Goal: Information Seeking & Learning: Find specific fact

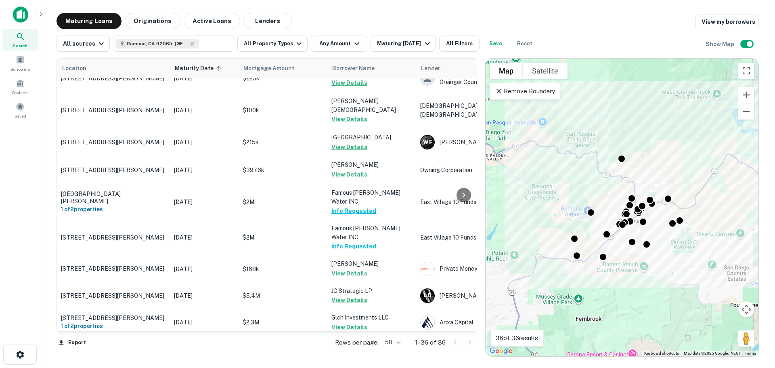
scroll to position [363, 0]
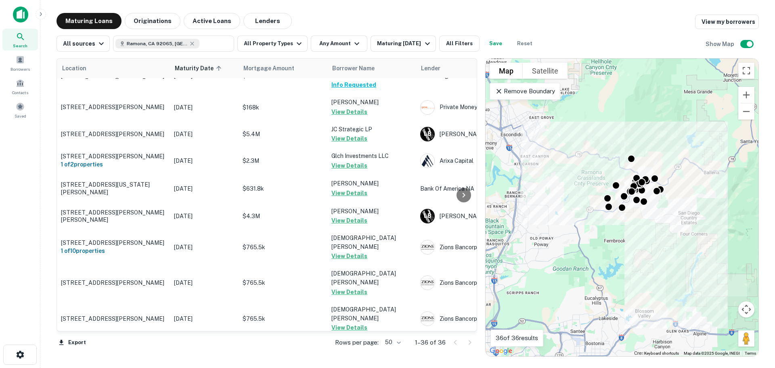
drag, startPoint x: 512, startPoint y: 153, endPoint x: 587, endPoint y: 147, distance: 75.7
click at [587, 147] on div "To activate drag with keyboard, press Alt + Enter. Once in keyboard drag state,…" at bounding box center [621, 207] width 273 height 297
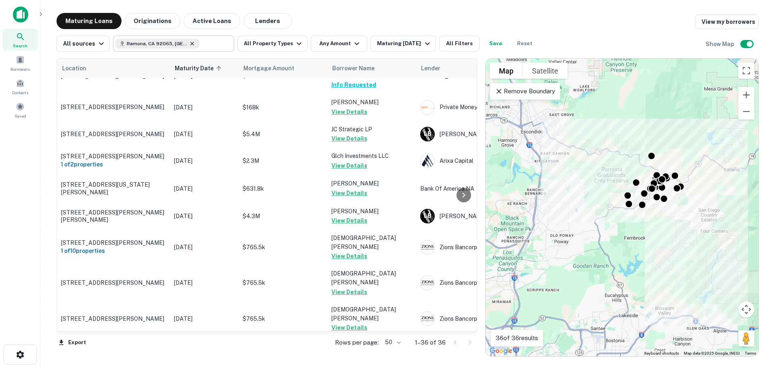
click at [190, 44] on icon at bounding box center [192, 44] width 4 height 4
type input "**********"
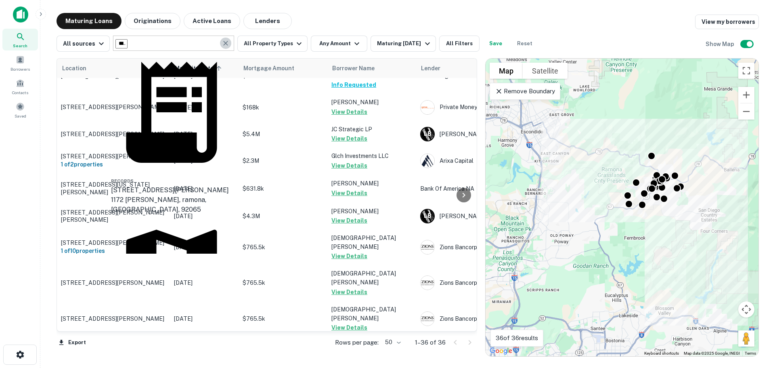
click at [224, 45] on icon "Clear" at bounding box center [226, 43] width 8 height 8
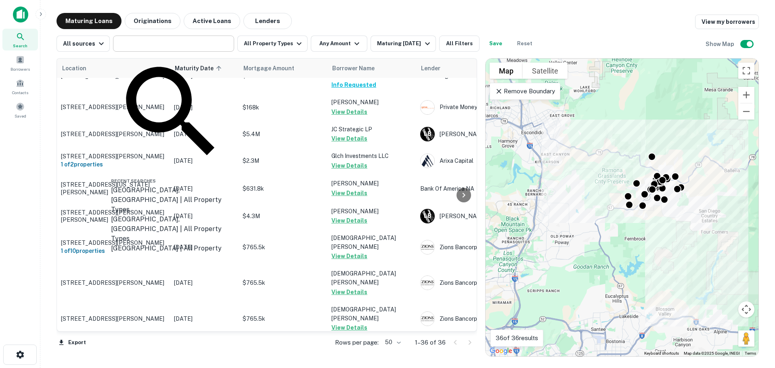
drag, startPoint x: 605, startPoint y: 213, endPoint x: 616, endPoint y: 220, distance: 12.5
click at [615, 220] on div "To activate drag with keyboard, press Alt + Enter. Once in keyboard drag state,…" at bounding box center [621, 207] width 273 height 297
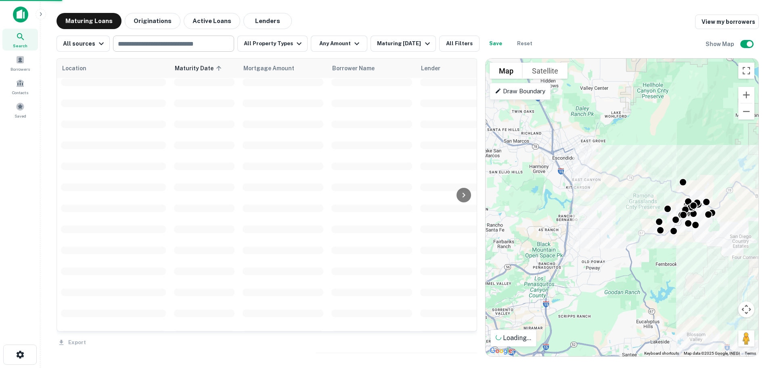
drag, startPoint x: 543, startPoint y: 149, endPoint x: 639, endPoint y: 219, distance: 118.5
click at [640, 220] on div "To activate drag with keyboard, press Alt + Enter. Once in keyboard drag state,…" at bounding box center [621, 207] width 273 height 297
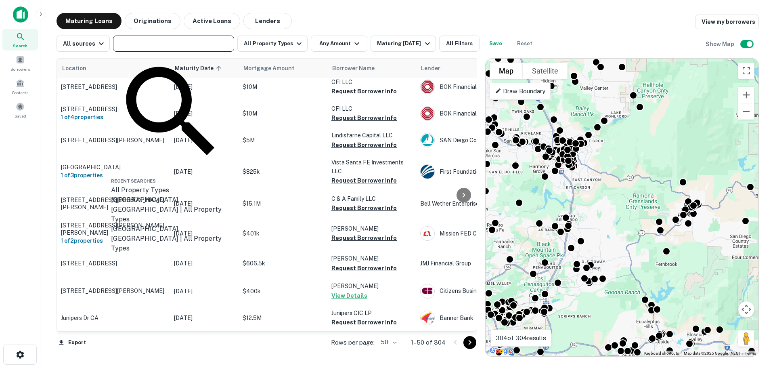
click at [143, 44] on input "text" at bounding box center [172, 43] width 115 height 11
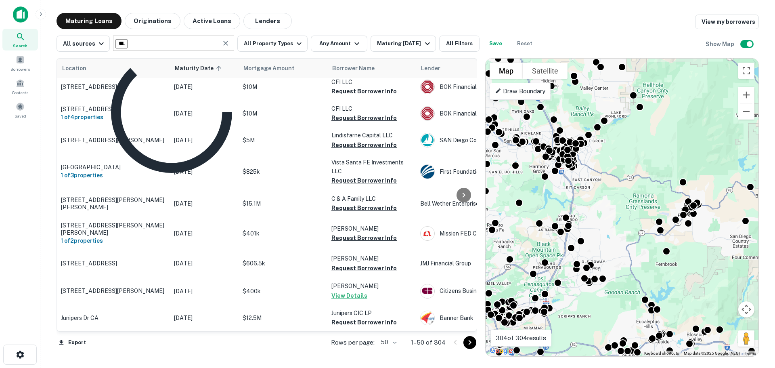
type input "**********"
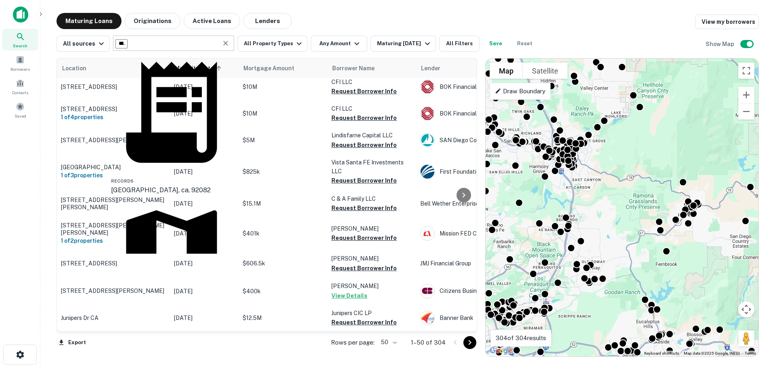
click at [190, 328] on div "[GEOGRAPHIC_DATA], [GEOGRAPHIC_DATA], [GEOGRAPHIC_DATA]" at bounding box center [171, 342] width 121 height 29
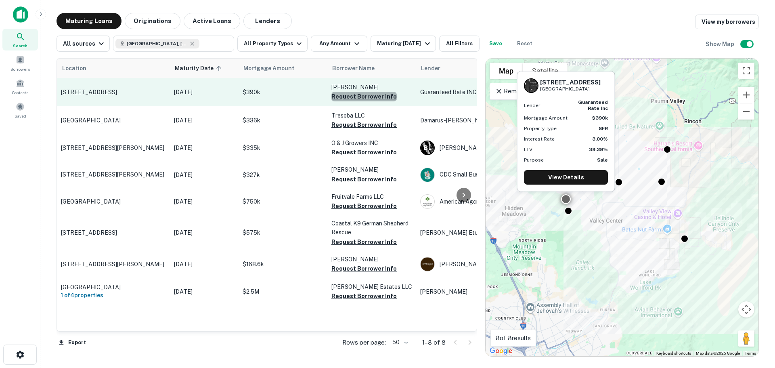
click at [371, 97] on button "Request Borrower Info" at bounding box center [363, 97] width 65 height 10
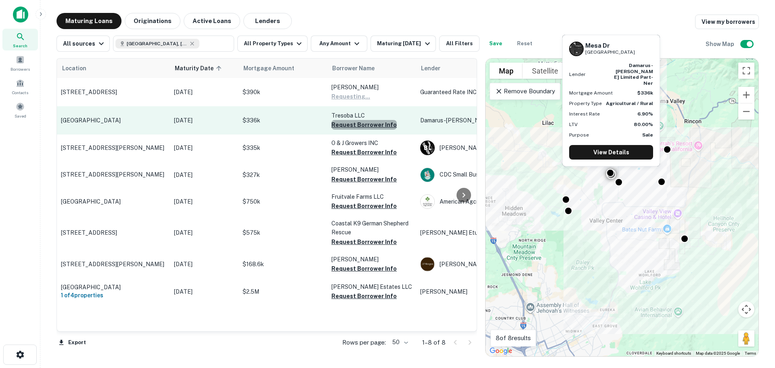
click at [369, 122] on button "Request Borrower Info" at bounding box center [363, 125] width 65 height 10
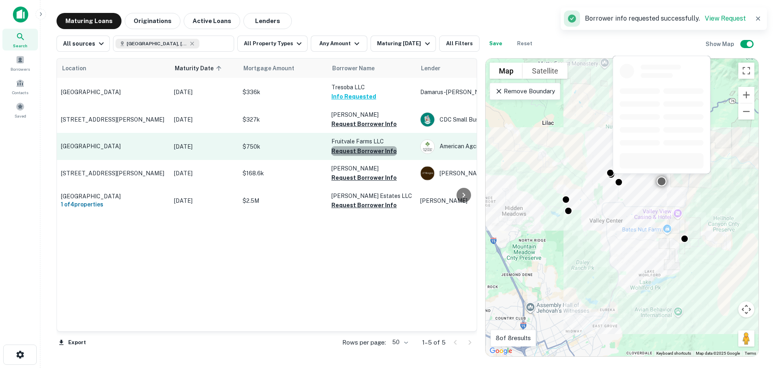
click at [369, 150] on button "Request Borrower Info" at bounding box center [363, 151] width 65 height 10
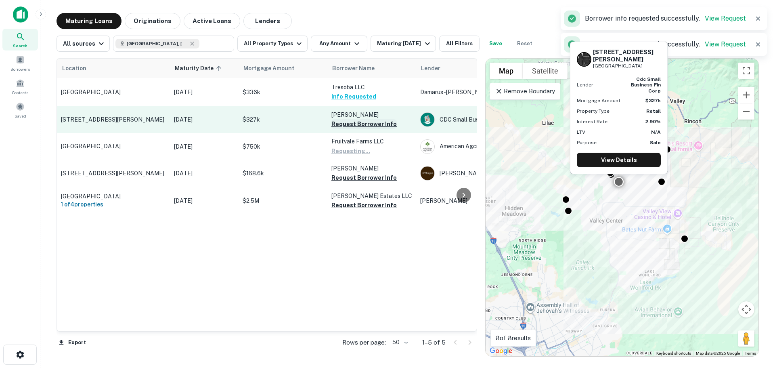
click at [368, 125] on button "Request Borrower Info" at bounding box center [363, 124] width 65 height 10
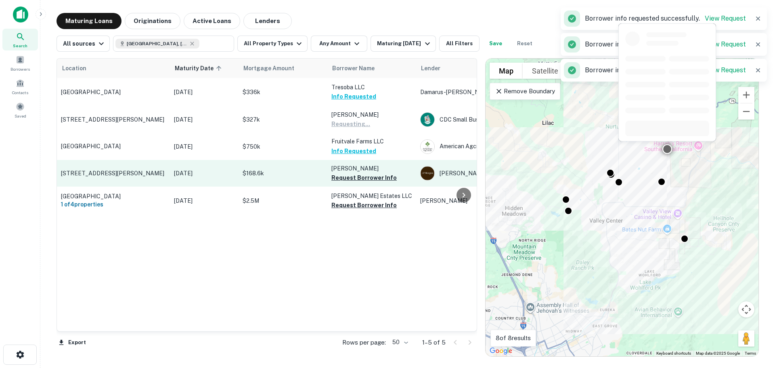
click at [360, 172] on p "[PERSON_NAME]" at bounding box center [371, 168] width 81 height 9
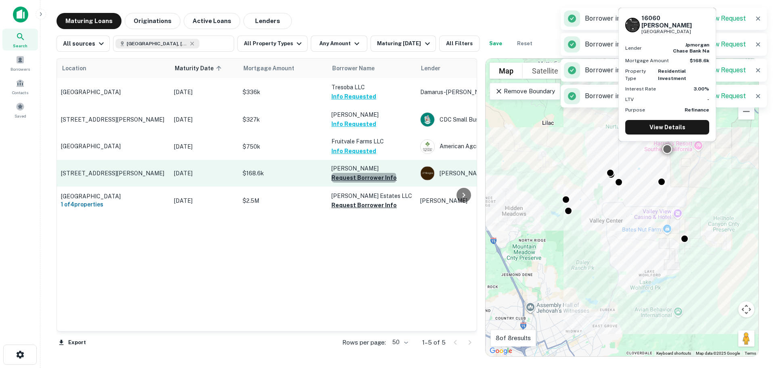
click at [363, 177] on button "Request Borrower Info" at bounding box center [363, 178] width 65 height 10
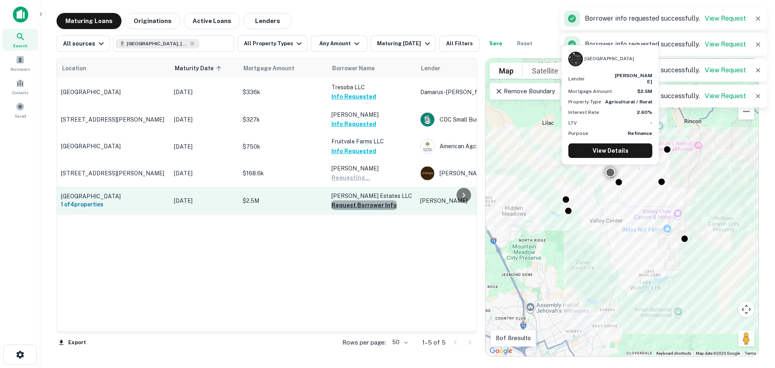
click at [366, 204] on button "Request Borrower Info" at bounding box center [363, 205] width 65 height 10
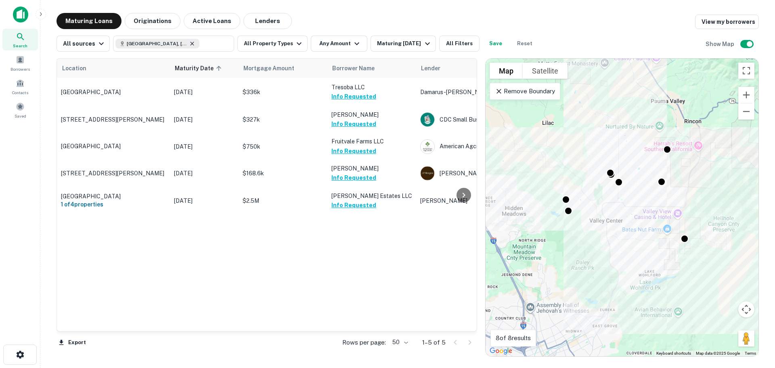
click at [189, 44] on icon at bounding box center [192, 43] width 6 height 6
type input "**********"
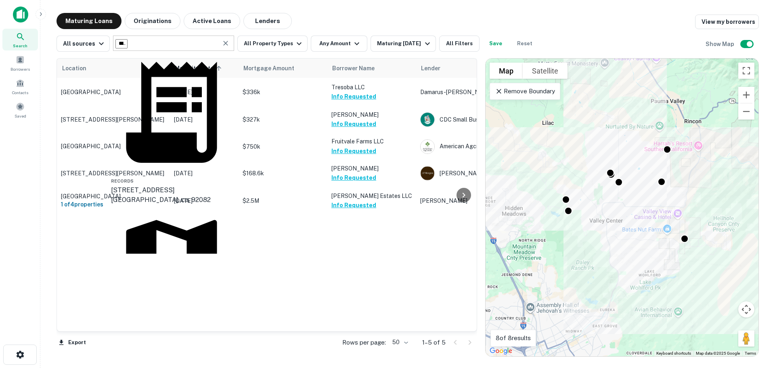
click at [223, 43] on icon "Clear" at bounding box center [225, 43] width 5 height 5
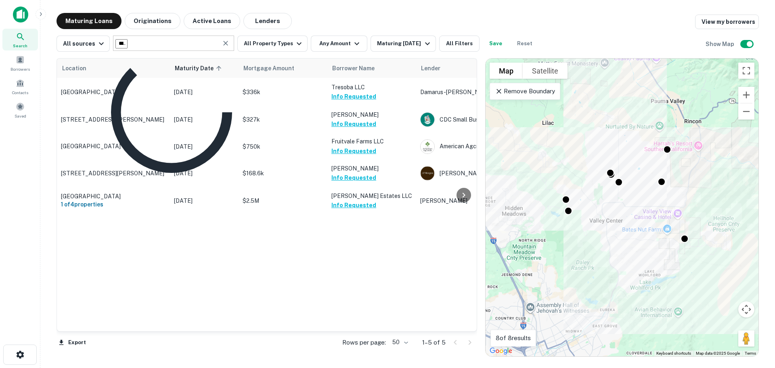
type input "*******"
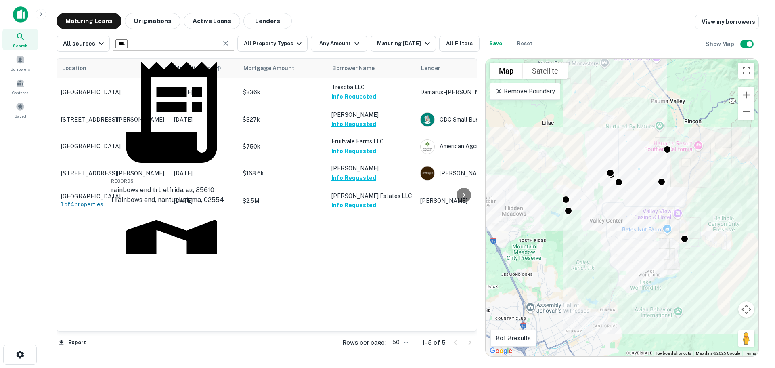
click at [186, 338] on div "[GEOGRAPHIC_DATA], [GEOGRAPHIC_DATA], [GEOGRAPHIC_DATA]" at bounding box center [171, 352] width 121 height 29
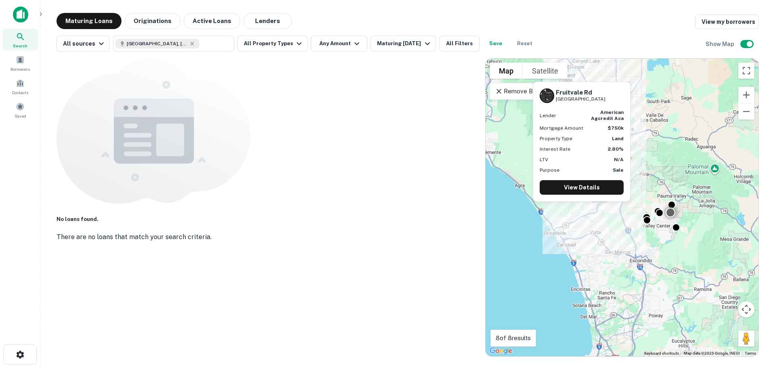
drag, startPoint x: 518, startPoint y: 168, endPoint x: 608, endPoint y: 171, distance: 90.4
click at [608, 171] on body "Search Borrowers Contacts Saved Maturing Loans Originations Active Loans Lender…" at bounding box center [387, 184] width 775 height 368
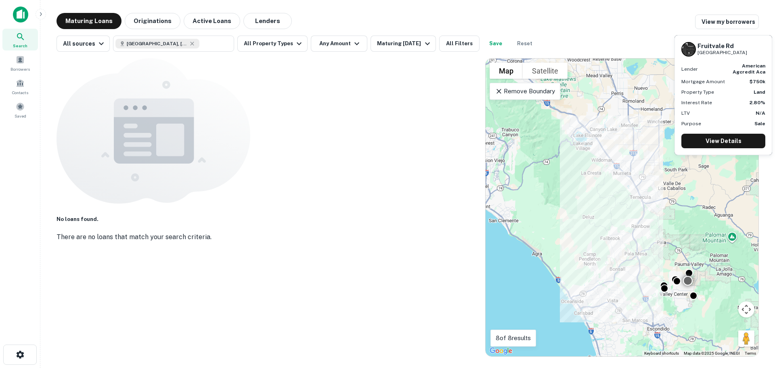
drag, startPoint x: 629, startPoint y: 122, endPoint x: 574, endPoint y: 274, distance: 161.7
click at [575, 275] on div "To activate drag with keyboard, press Alt + Enter. Once in keyboard drag state,…" at bounding box center [621, 207] width 273 height 297
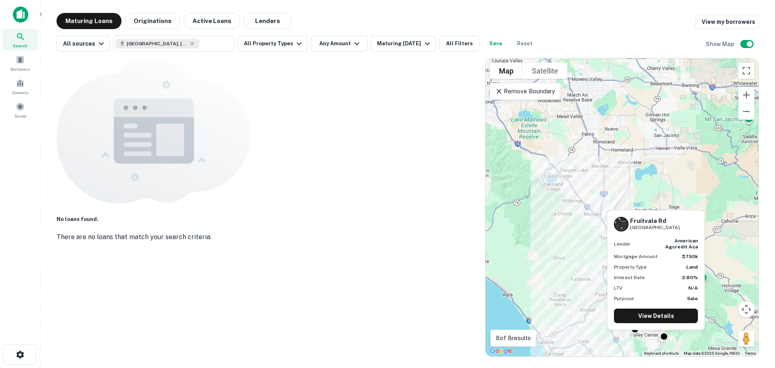
drag, startPoint x: 577, startPoint y: 249, endPoint x: 579, endPoint y: 231, distance: 17.5
click at [579, 232] on div "To activate drag with keyboard, press Alt + Enter. Once in keyboard drag state,…" at bounding box center [621, 207] width 273 height 297
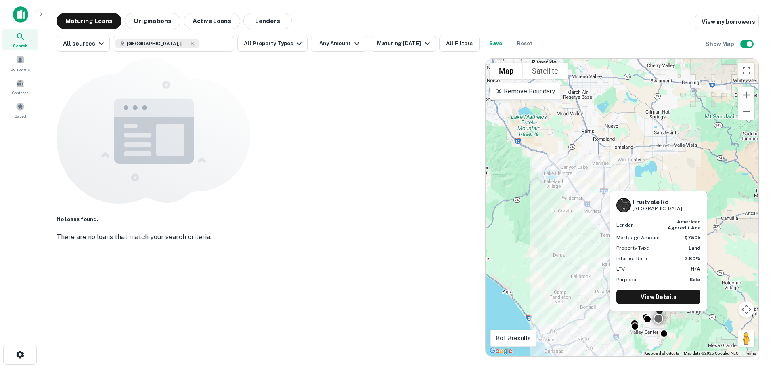
click at [735, 224] on div "To activate drag with keyboard, press Alt + Enter. Once in keyboard drag state,…" at bounding box center [621, 207] width 273 height 297
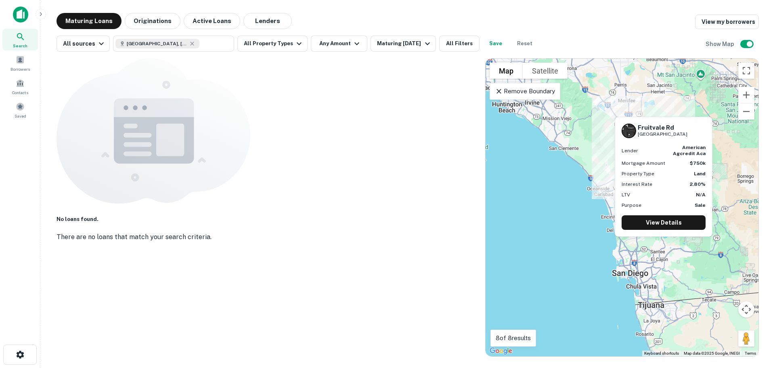
drag, startPoint x: 692, startPoint y: 303, endPoint x: 676, endPoint y: 232, distance: 73.1
click at [680, 231] on body "Search Borrowers Contacts Saved Maturing Loans Originations Active Loans Lender…" at bounding box center [387, 184] width 775 height 368
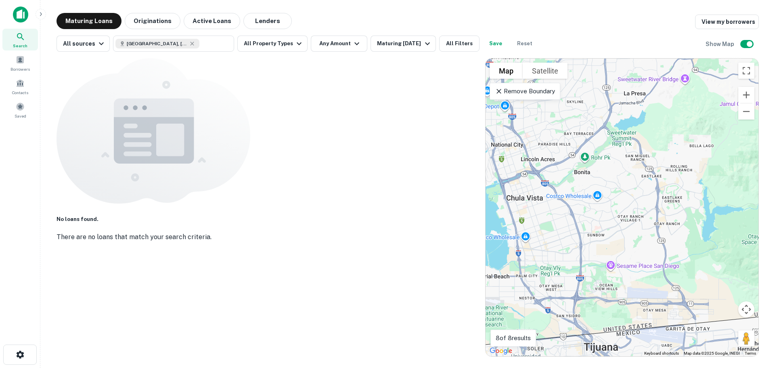
drag, startPoint x: 601, startPoint y: 285, endPoint x: 650, endPoint y: 238, distance: 67.4
click at [650, 238] on div "To activate drag with keyboard, press Alt + Enter. Once in keyboard drag state,…" at bounding box center [621, 207] width 273 height 297
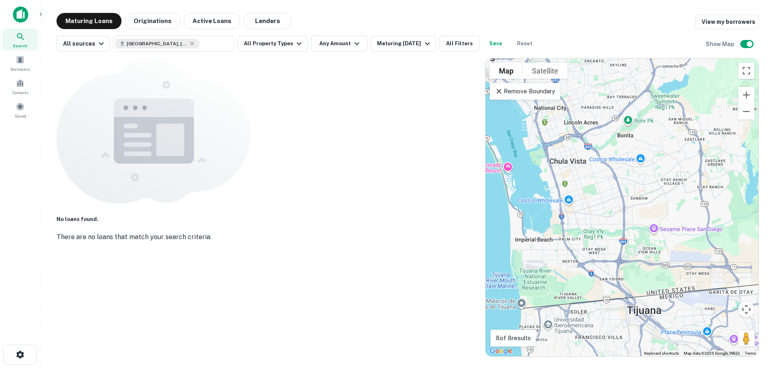
drag, startPoint x: 648, startPoint y: 192, endPoint x: 636, endPoint y: 288, distance: 97.2
click at [636, 288] on div "To activate drag with keyboard, press Alt + Enter. Once in keyboard drag state,…" at bounding box center [621, 207] width 273 height 297
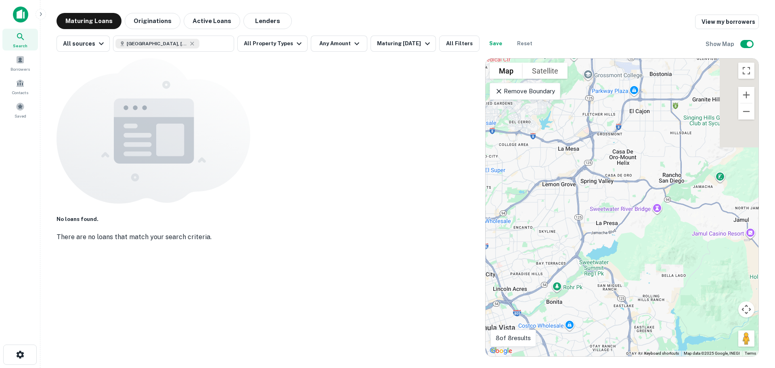
drag, startPoint x: 678, startPoint y: 233, endPoint x: 624, endPoint y: 270, distance: 65.6
click at [624, 270] on div "To activate drag with keyboard, press Alt + Enter. Once in keyboard drag state,…" at bounding box center [621, 207] width 273 height 297
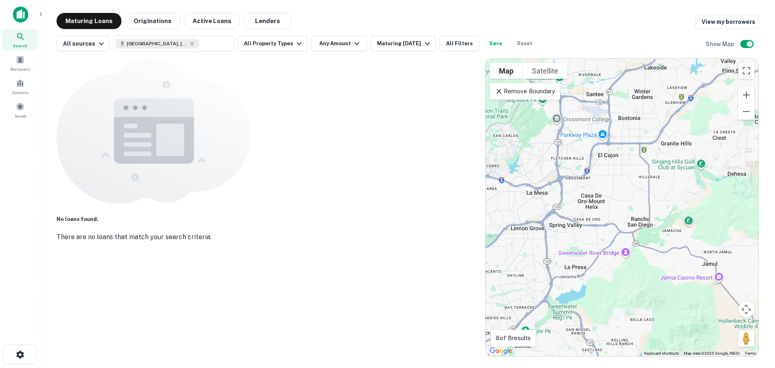
drag, startPoint x: 632, startPoint y: 154, endPoint x: 613, endPoint y: 207, distance: 56.2
click at [613, 206] on div "To activate drag with keyboard, press Alt + Enter. Once in keyboard drag state,…" at bounding box center [621, 207] width 273 height 297
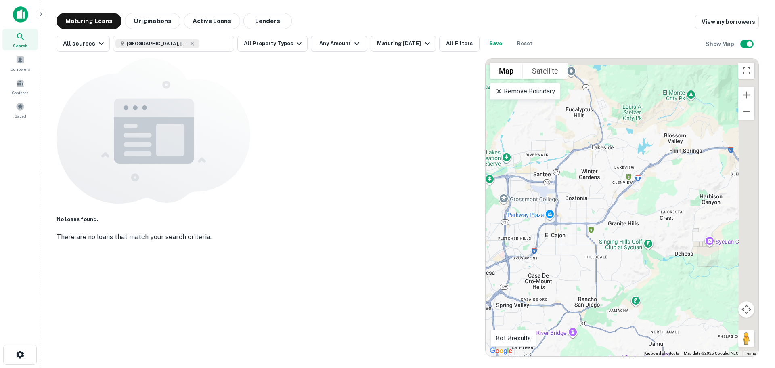
drag, startPoint x: 655, startPoint y: 190, endPoint x: 608, endPoint y: 248, distance: 74.0
click at [608, 248] on div "To activate drag with keyboard, press Alt + Enter. Once in keyboard drag state,…" at bounding box center [621, 207] width 273 height 297
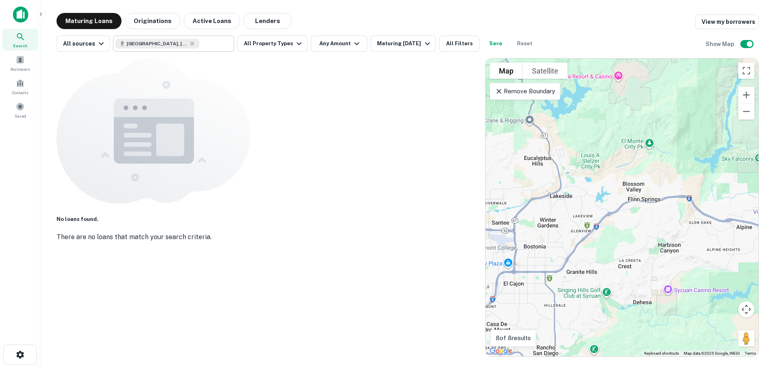
click at [189, 44] on icon at bounding box center [192, 43] width 6 height 6
type input "**********"
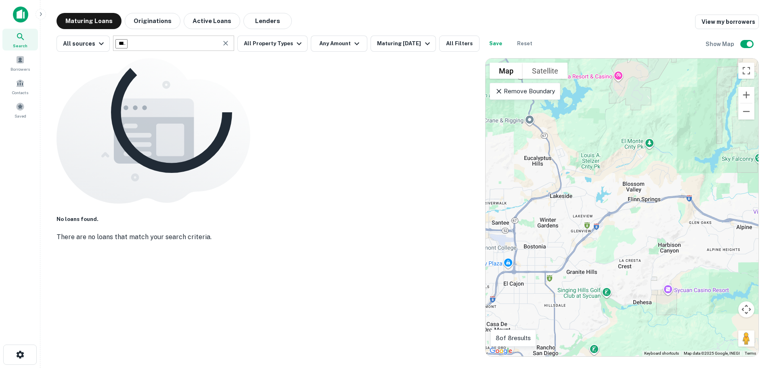
click at [226, 45] on icon "Clear" at bounding box center [226, 43] width 8 height 8
type input "*******"
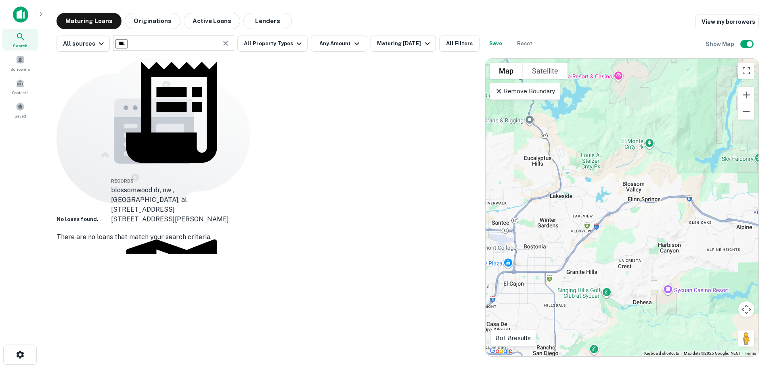
click at [167, 358] on div "[GEOGRAPHIC_DATA], [GEOGRAPHIC_DATA], [GEOGRAPHIC_DATA]" at bounding box center [171, 372] width 121 height 29
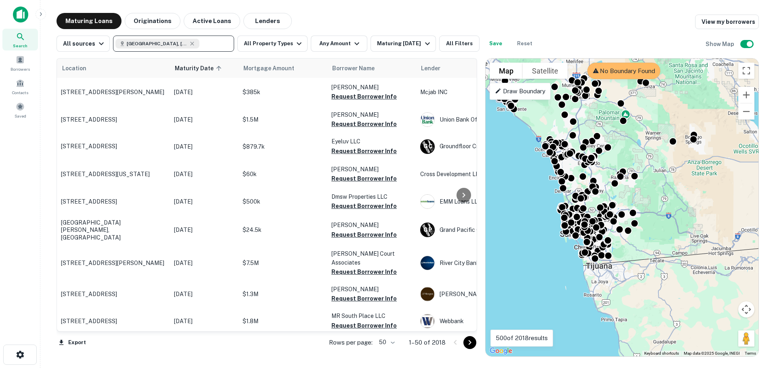
click at [190, 43] on icon at bounding box center [192, 44] width 4 height 4
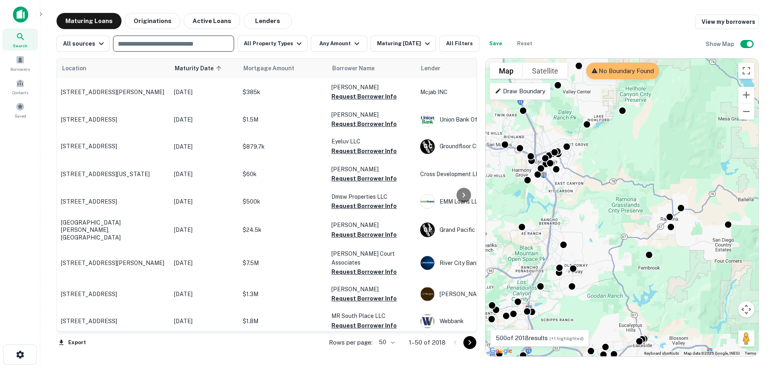
click at [160, 44] on input "text" at bounding box center [172, 43] width 115 height 11
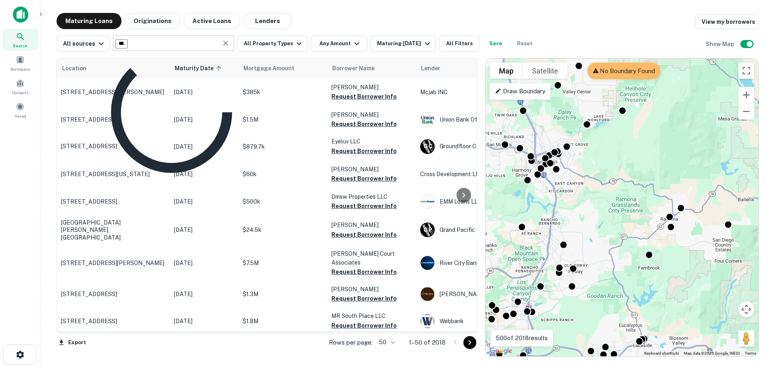
type input "**********"
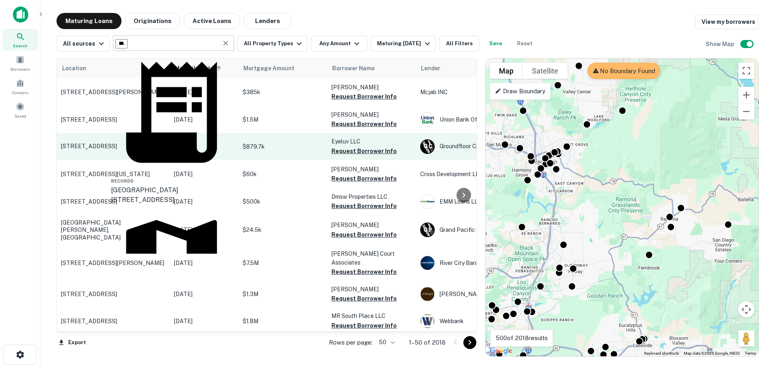
click at [172, 338] on div "[GEOGRAPHIC_DATA][PERSON_NAME], [GEOGRAPHIC_DATA], [GEOGRAPHIC_DATA]" at bounding box center [171, 357] width 121 height 39
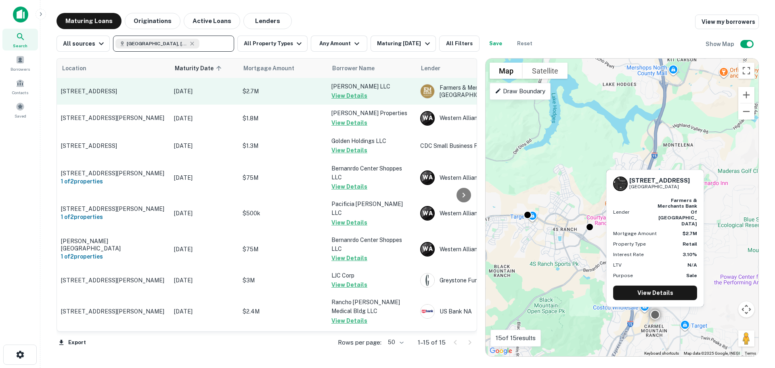
click at [342, 95] on button "View Details" at bounding box center [349, 96] width 36 height 10
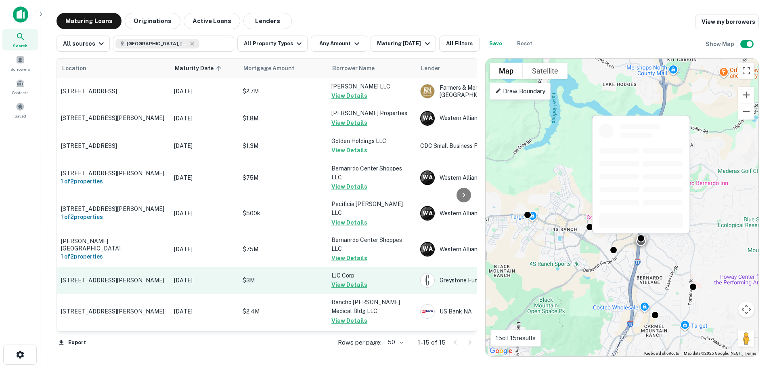
scroll to position [192, 0]
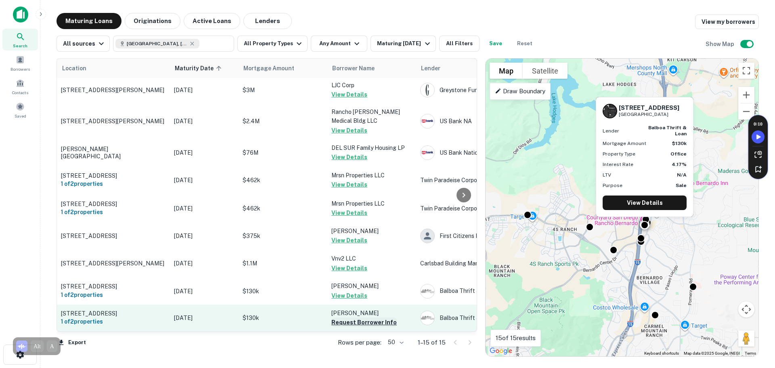
click at [360, 317] on button "Request Borrower Info" at bounding box center [363, 322] width 65 height 10
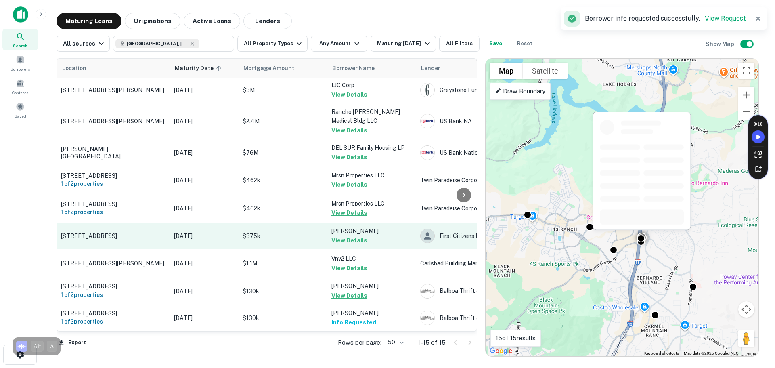
scroll to position [0, 0]
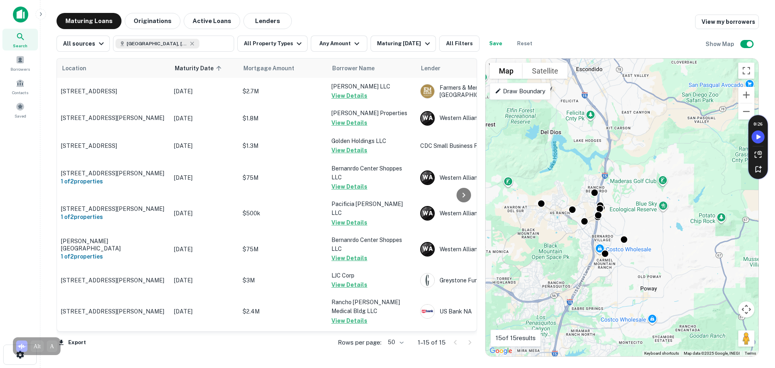
drag, startPoint x: 566, startPoint y: 281, endPoint x: 579, endPoint y: 242, distance: 41.1
click at [579, 242] on div "To activate drag with keyboard, press Alt + Enter. Once in keyboard drag state,…" at bounding box center [621, 207] width 273 height 297
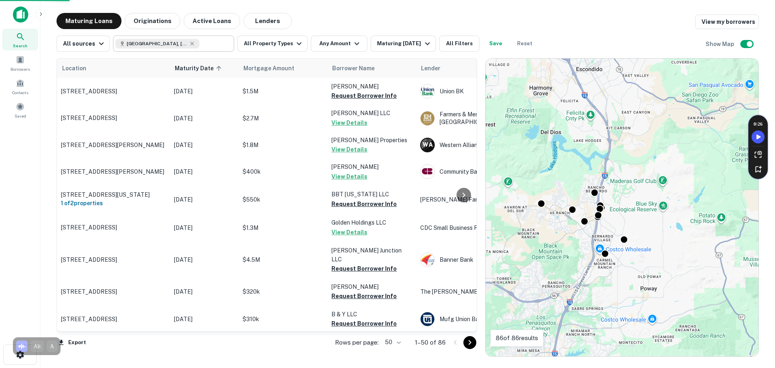
click at [191, 44] on icon at bounding box center [192, 43] width 6 height 6
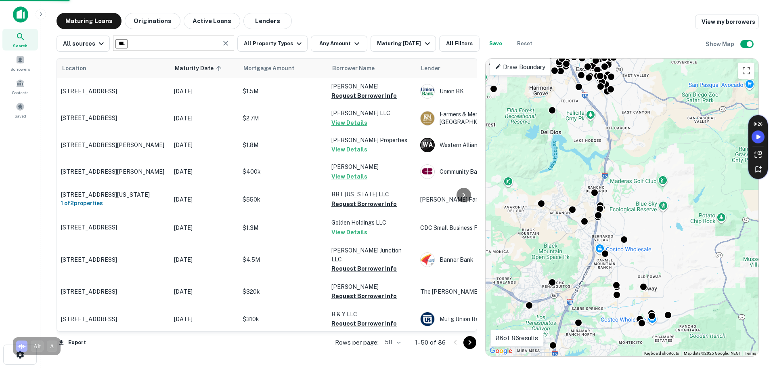
type input "**********"
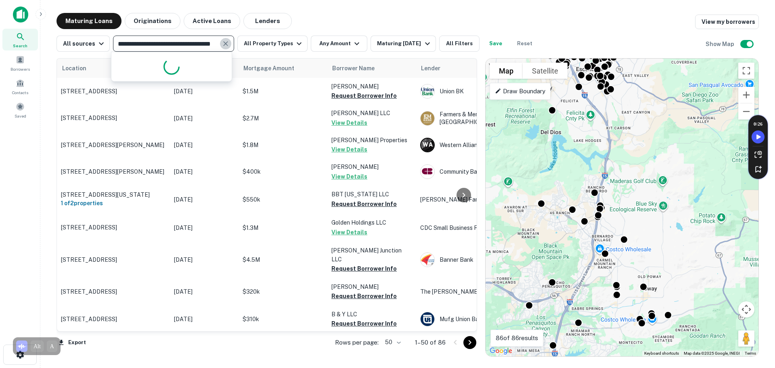
click at [224, 44] on icon "Clear" at bounding box center [226, 44] width 8 height 8
type input "*****"
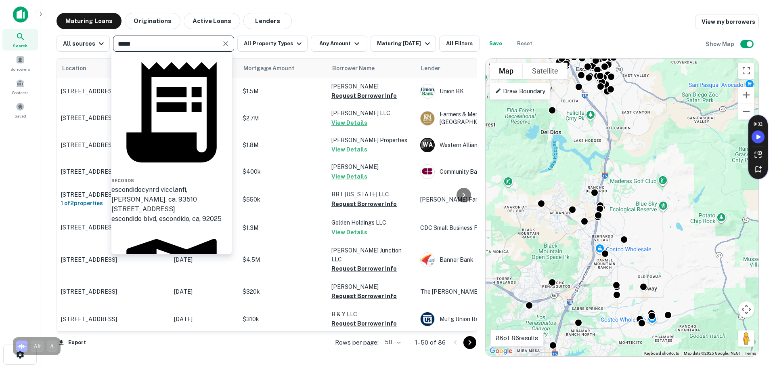
click at [165, 356] on div "Escondido, [GEOGRAPHIC_DATA], [GEOGRAPHIC_DATA]" at bounding box center [171, 365] width 120 height 19
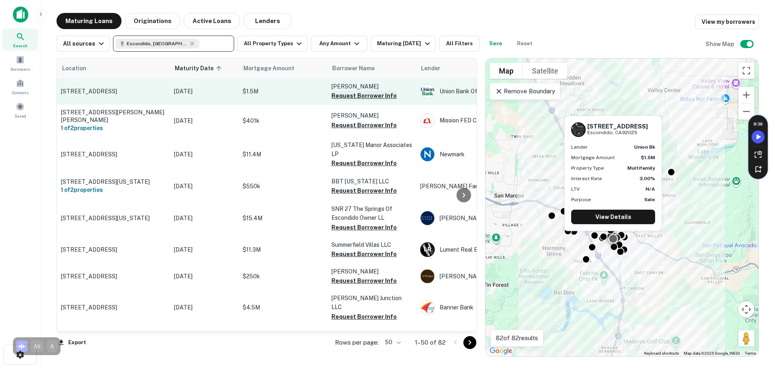
click at [373, 96] on button "Request Borrower Info" at bounding box center [363, 96] width 65 height 10
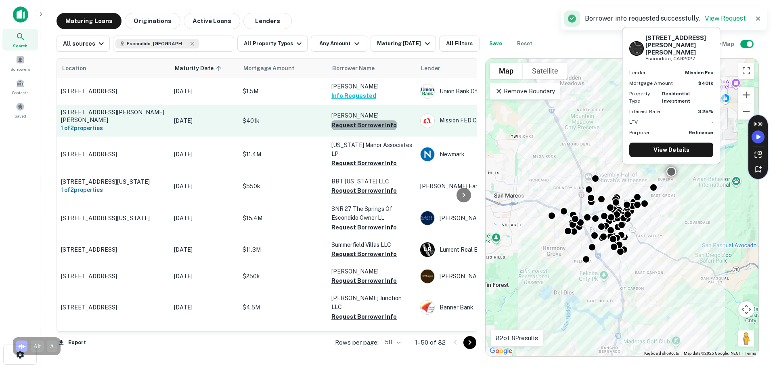
click at [374, 122] on button "Request Borrower Info" at bounding box center [363, 125] width 65 height 10
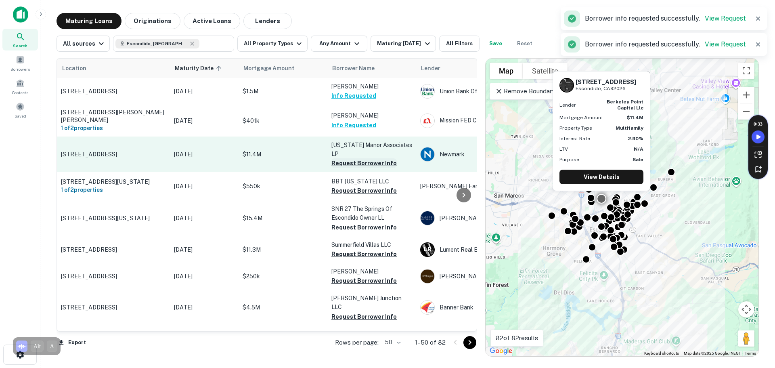
click at [348, 158] on button "Request Borrower Info" at bounding box center [363, 163] width 65 height 10
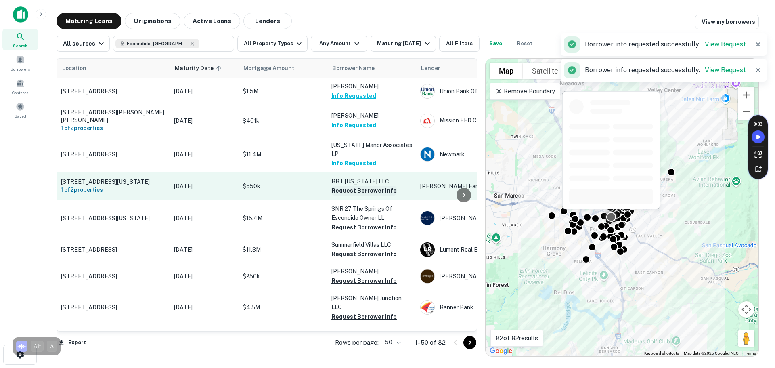
click at [353, 186] on button "Request Borrower Info" at bounding box center [363, 191] width 65 height 10
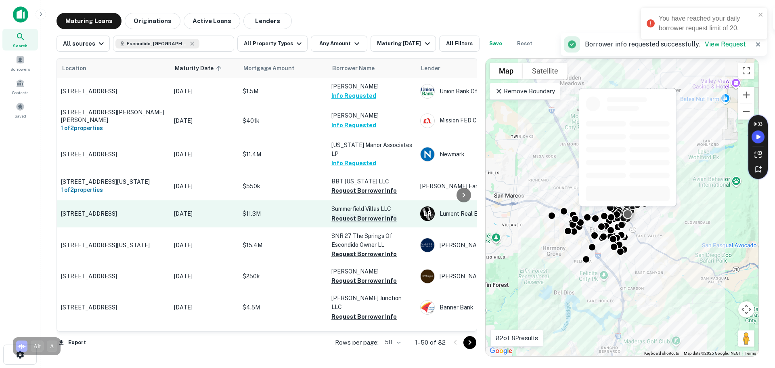
click at [358, 216] on button "Request Borrower Info" at bounding box center [363, 218] width 65 height 10
